Goal: Navigation & Orientation: Find specific page/section

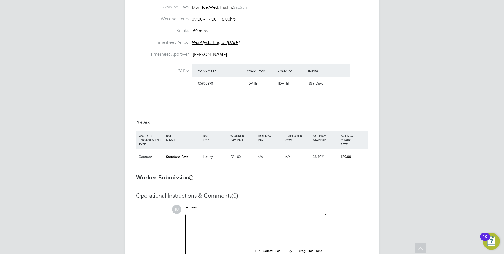
scroll to position [304, 0]
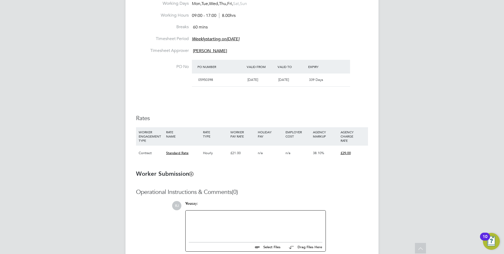
scroll to position [304, 0]
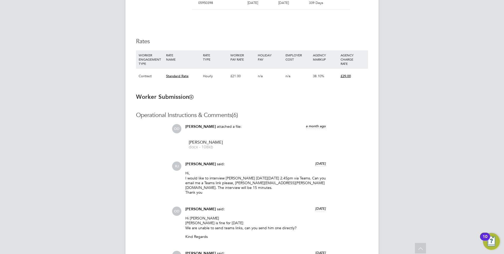
scroll to position [369, 0]
